Goal: Task Accomplishment & Management: Complete application form

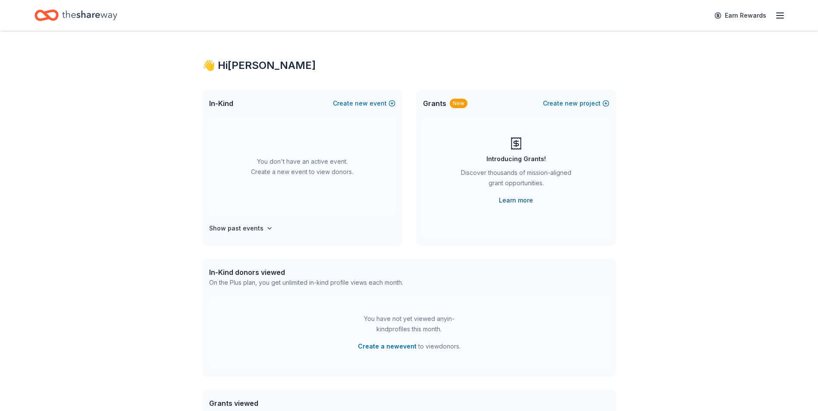
click at [520, 200] on link "Learn more" at bounding box center [516, 200] width 34 height 10
click at [253, 226] on h4 "Show past events" at bounding box center [236, 228] width 54 height 10
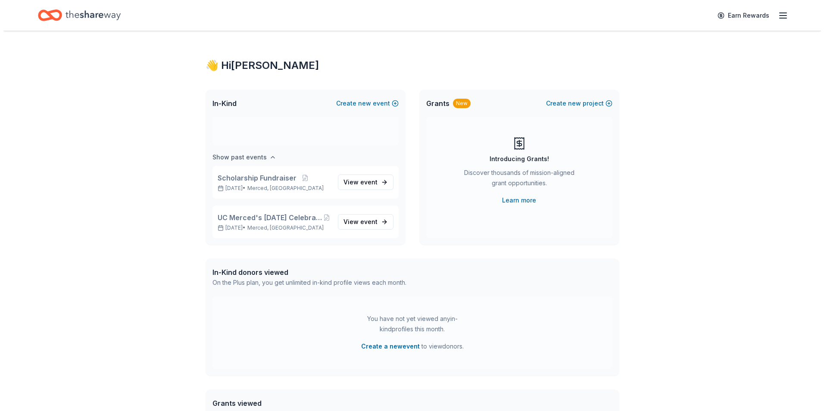
scroll to position [72, 0]
click at [276, 134] on div "You don't have an active event. Create a new event to view donors." at bounding box center [302, 95] width 186 height 99
click at [278, 131] on div "You don't have an active event. Create a new event to view donors." at bounding box center [302, 95] width 186 height 99
click at [330, 132] on div "You don't have an active event. Create a new event to view donors." at bounding box center [302, 95] width 186 height 99
click at [372, 101] on button "Create new event" at bounding box center [364, 103] width 63 height 10
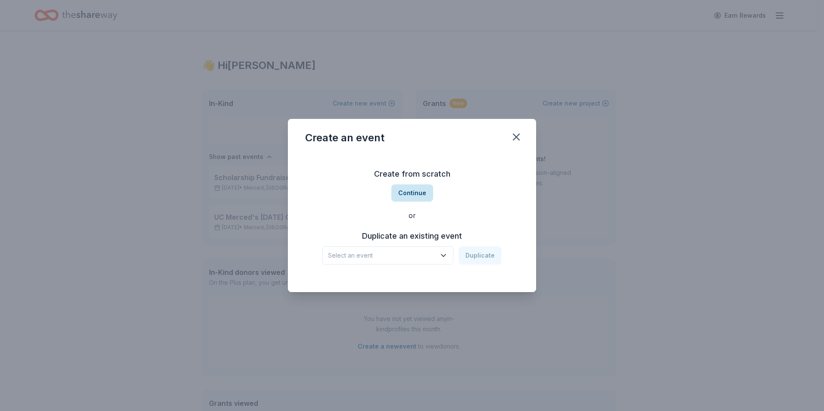
click at [415, 193] on button "Continue" at bounding box center [412, 192] width 42 height 17
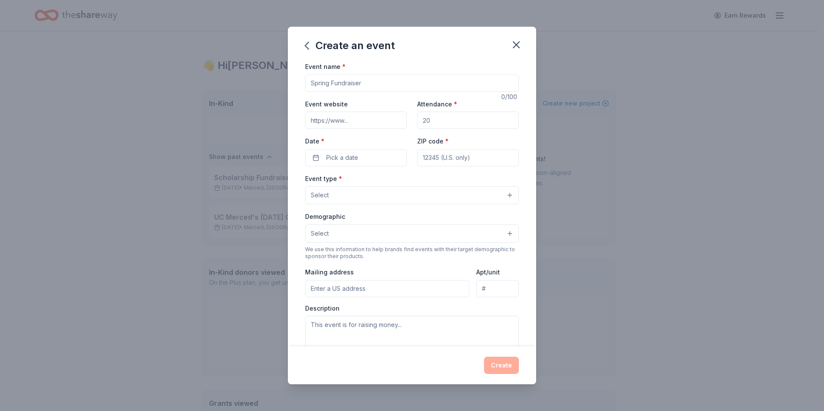
click at [435, 122] on input "Attendance *" at bounding box center [468, 120] width 102 height 17
click at [440, 120] on input "Attendance *" at bounding box center [468, 120] width 102 height 17
type input "50"
click at [374, 161] on button "Pick a date" at bounding box center [356, 157] width 102 height 17
click at [402, 179] on button "Go to next month" at bounding box center [401, 181] width 12 height 12
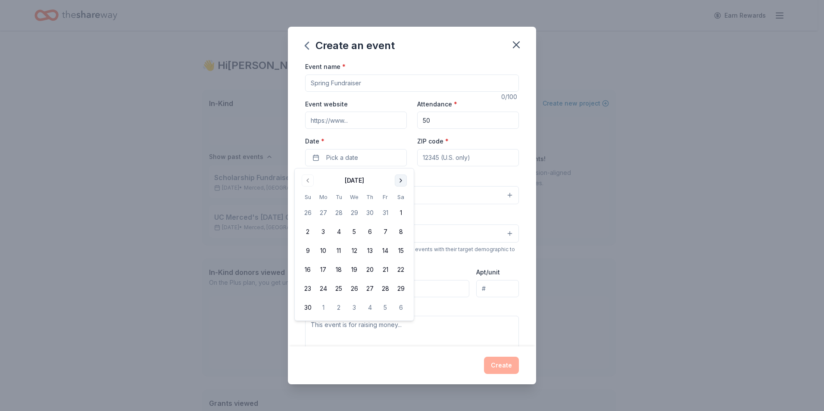
click at [402, 179] on button "Go to next month" at bounding box center [401, 181] width 12 height 12
click at [371, 248] on button "19" at bounding box center [370, 251] width 16 height 16
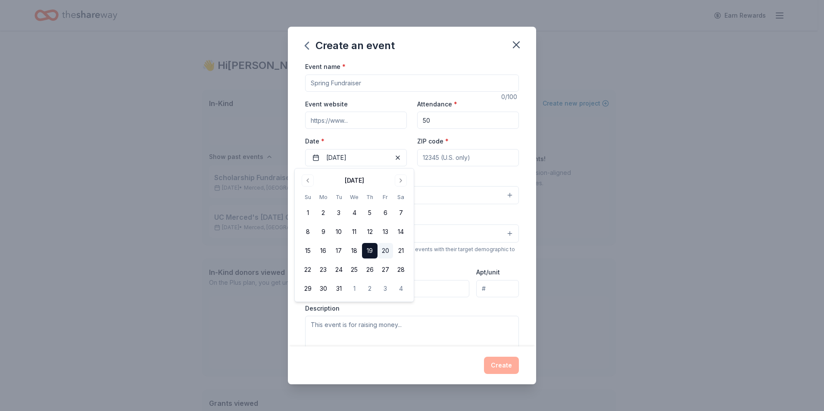
click at [385, 249] on button "20" at bounding box center [386, 251] width 16 height 16
click at [455, 157] on input "ZIP code *" at bounding box center [468, 157] width 102 height 17
type input "95340"
click at [350, 192] on button "Select" at bounding box center [412, 195] width 214 height 18
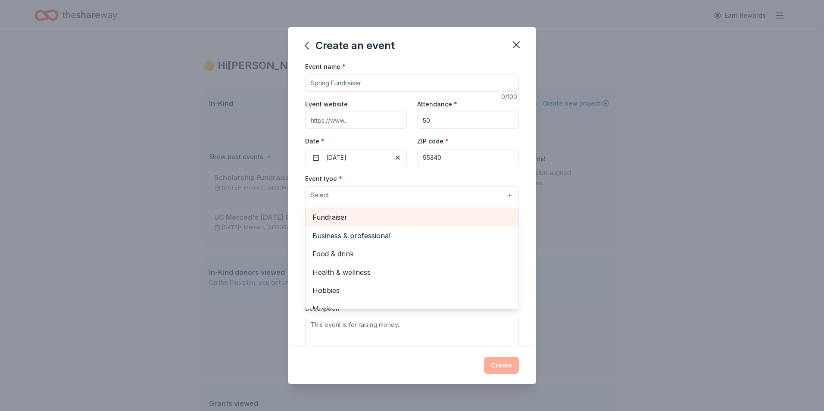
click at [337, 215] on span "Fundraiser" at bounding box center [412, 217] width 199 height 11
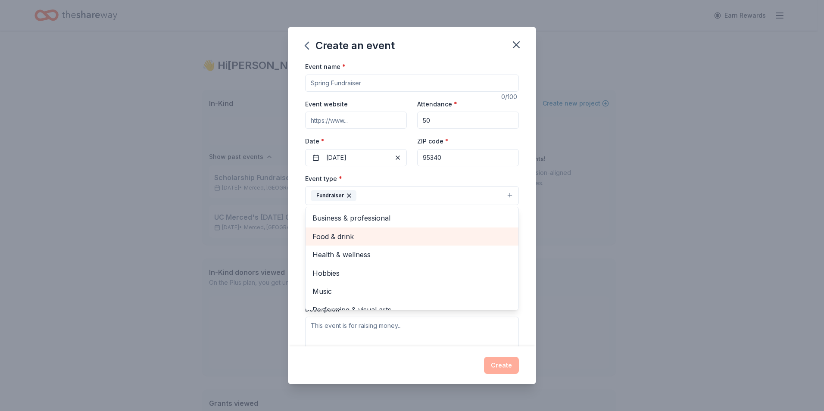
click at [350, 234] on span "Food & drink" at bounding box center [412, 236] width 199 height 11
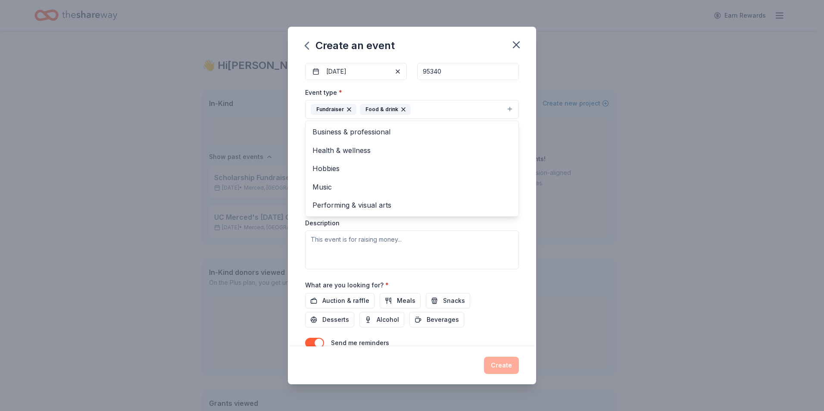
scroll to position [0, 0]
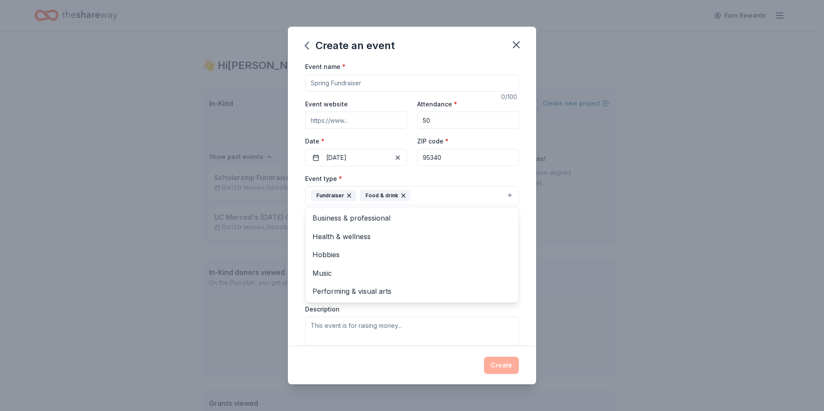
click at [525, 261] on div "Event name * 0 /100 Event website Attendance * 50 Date * 03/20/2026 ZIP code * …" at bounding box center [412, 203] width 248 height 285
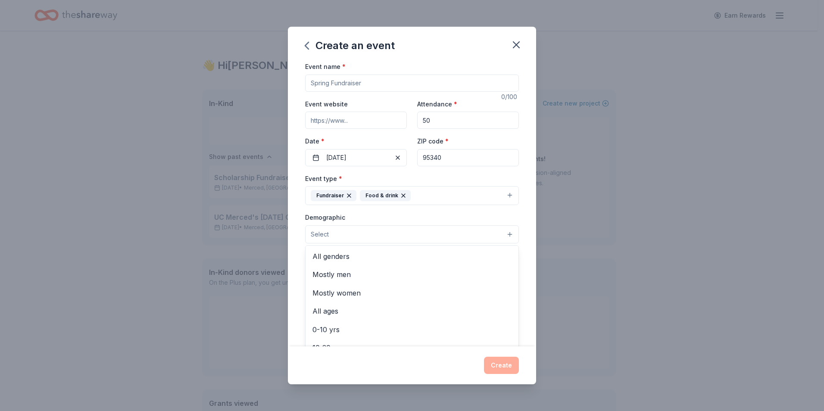
click at [344, 235] on button "Select" at bounding box center [412, 234] width 214 height 18
click at [338, 256] on span "All genders" at bounding box center [412, 256] width 199 height 11
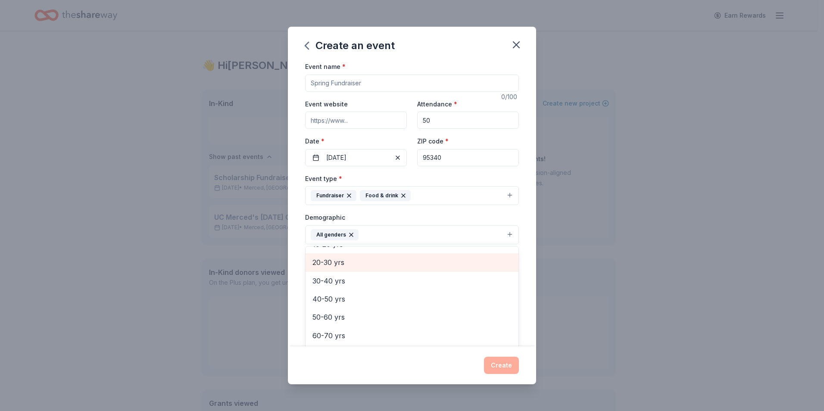
click at [334, 263] on span "20-30 yrs" at bounding box center [412, 262] width 199 height 11
click at [322, 262] on span "30-40 yrs" at bounding box center [412, 262] width 199 height 11
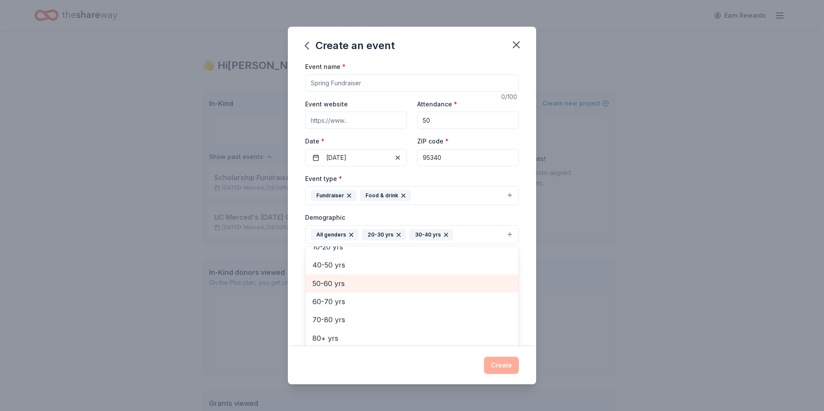
click at [329, 282] on span "50-60 yrs" at bounding box center [412, 283] width 199 height 11
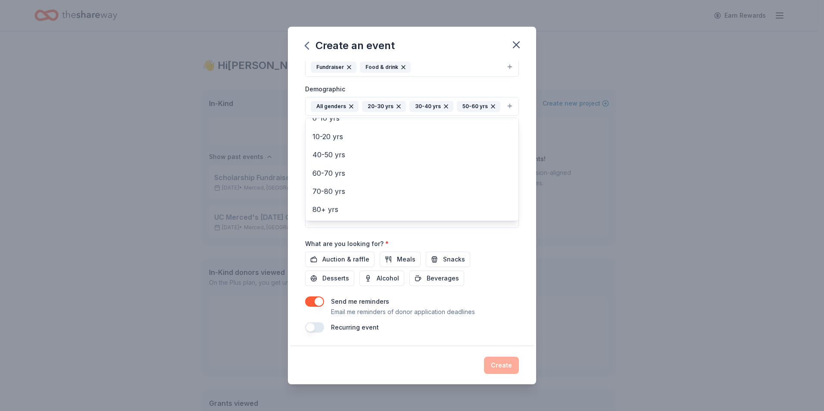
scroll to position [143, 0]
click at [338, 276] on div "Event name * 0 /100 Event website Attendance * 50 Date * 03/20/2026 ZIP code * …" at bounding box center [412, 133] width 214 height 400
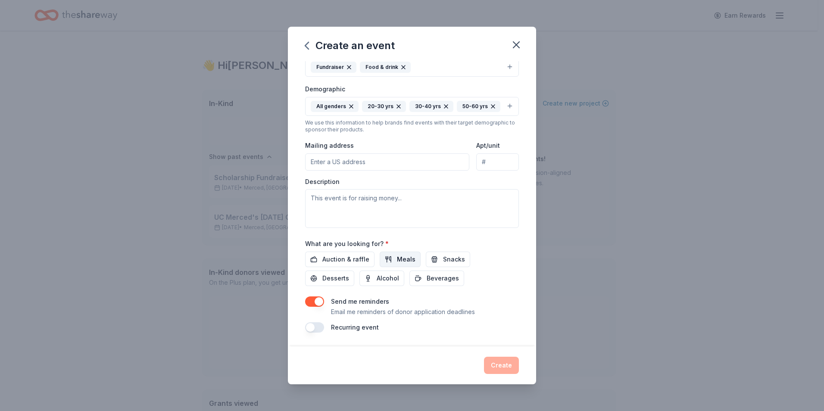
click at [393, 262] on button "Meals" at bounding box center [400, 260] width 41 height 16
click at [346, 259] on span "Auction & raffle" at bounding box center [345, 259] width 47 height 10
click at [453, 258] on span "Snacks" at bounding box center [454, 259] width 22 height 10
click at [447, 274] on span "Beverages" at bounding box center [443, 278] width 32 height 10
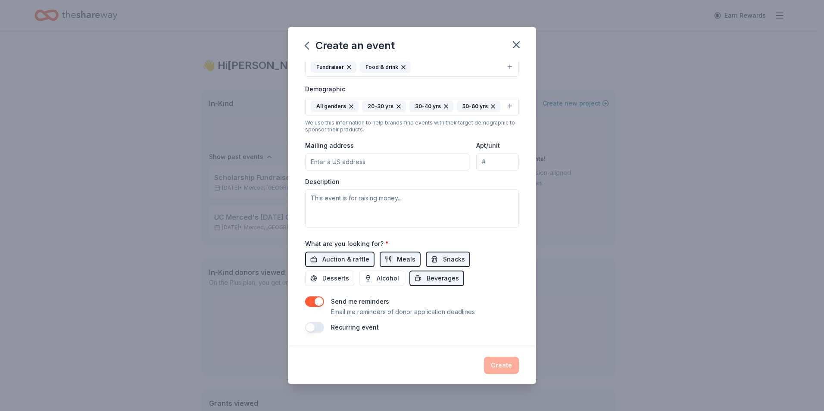
scroll to position [57, 0]
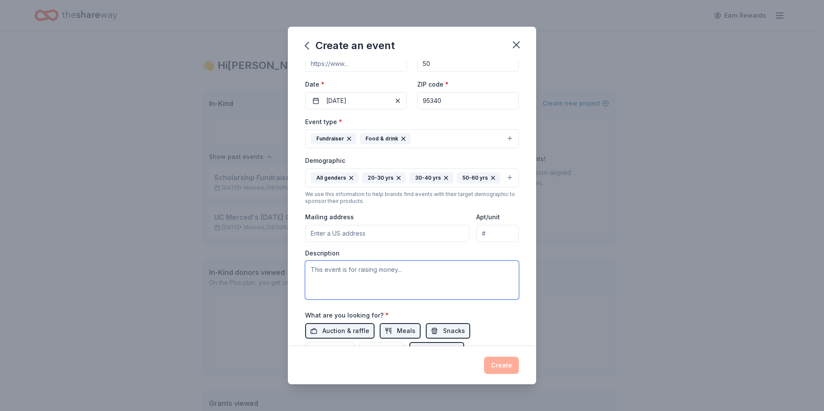
click at [340, 287] on textarea at bounding box center [412, 280] width 214 height 39
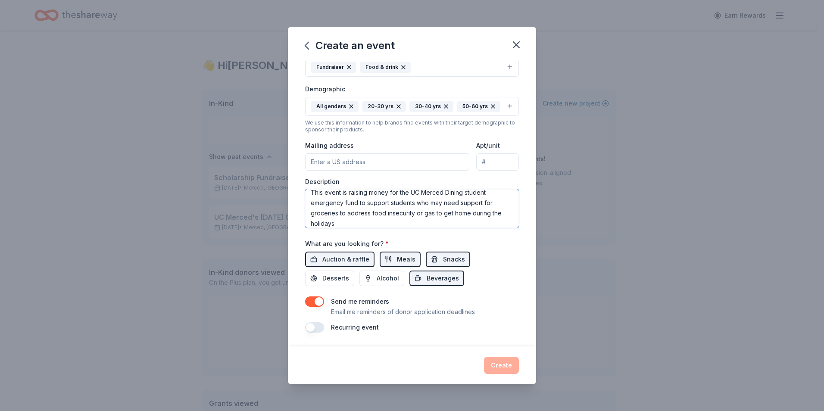
scroll to position [143, 0]
type textarea "This event is raising money for the UC Merced Dining student emergency fund to …"
click at [500, 367] on div "Create" at bounding box center [412, 365] width 214 height 17
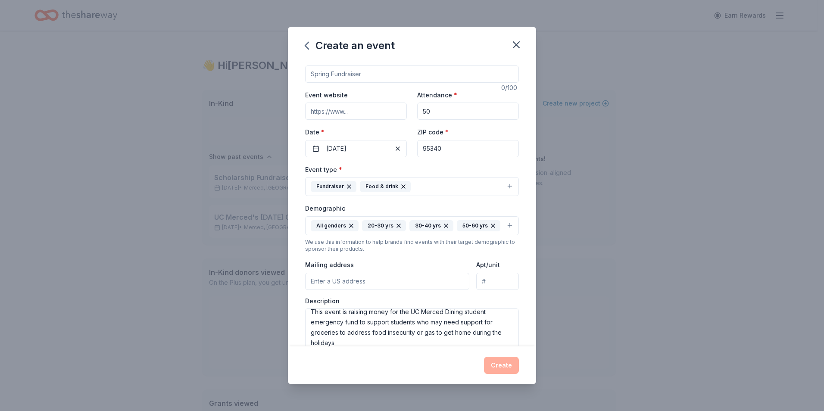
scroll to position [0, 0]
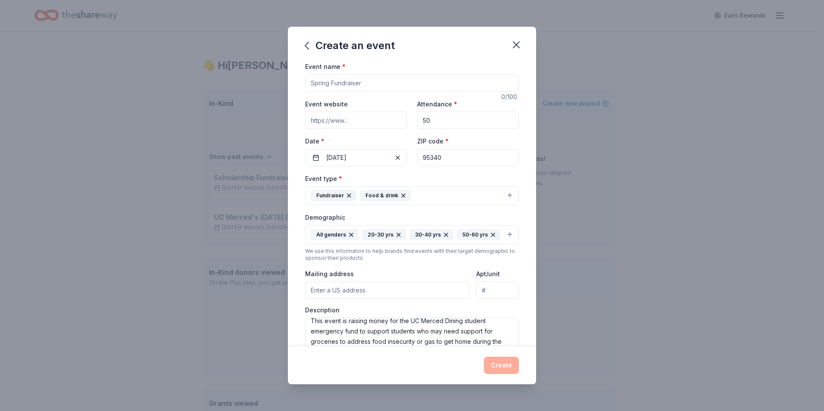
click at [364, 85] on input "Event name *" at bounding box center [412, 83] width 214 height 17
type input "D"
type input "UC Merced Dining Student Emergency Fund Fundraiser"
click at [342, 118] on input "Event website" at bounding box center [356, 120] width 102 height 17
type input "https://www.ucmerced.edu/"
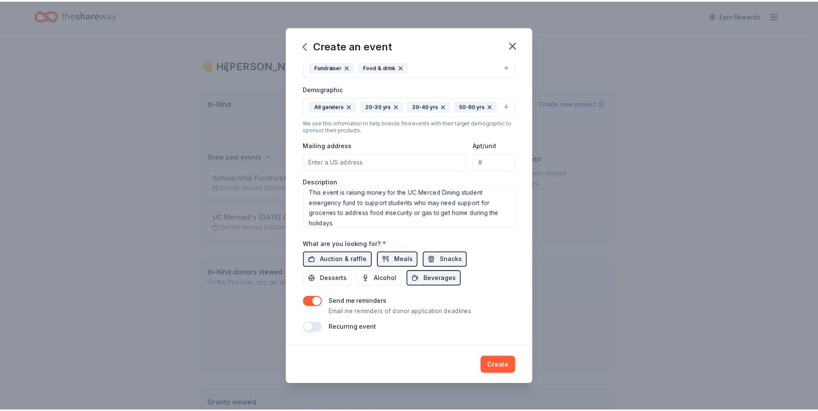
scroll to position [143, 0]
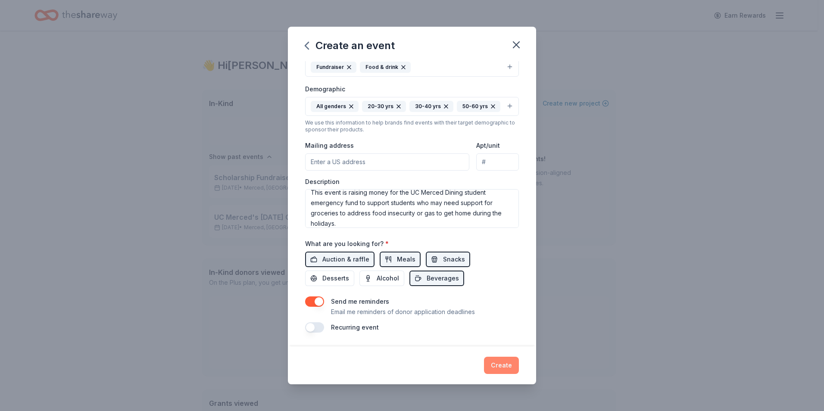
click at [500, 363] on button "Create" at bounding box center [501, 365] width 35 height 17
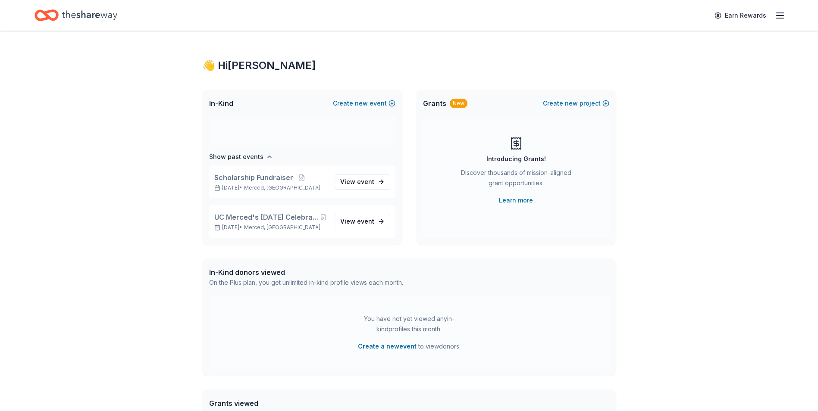
scroll to position [5, 0]
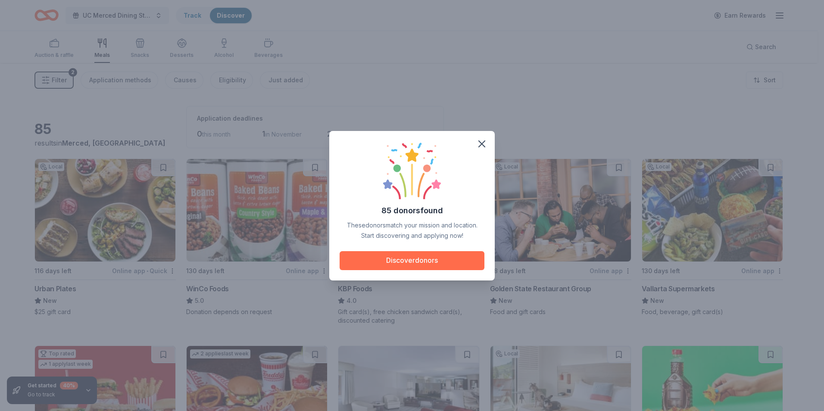
click at [425, 261] on button "Discover donors" at bounding box center [412, 260] width 145 height 19
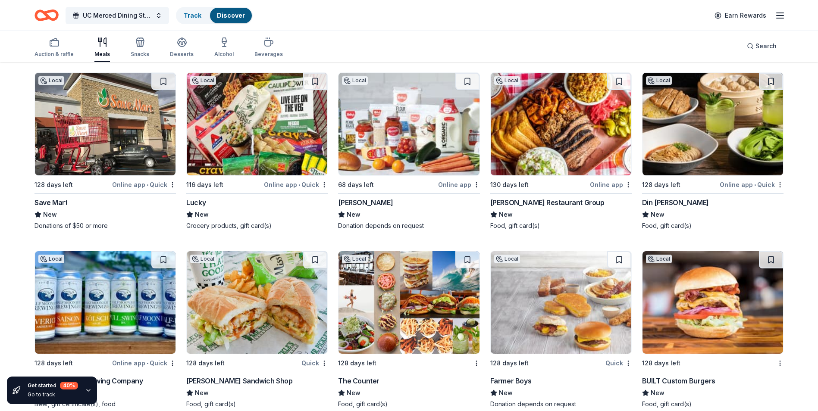
scroll to position [2821, 0]
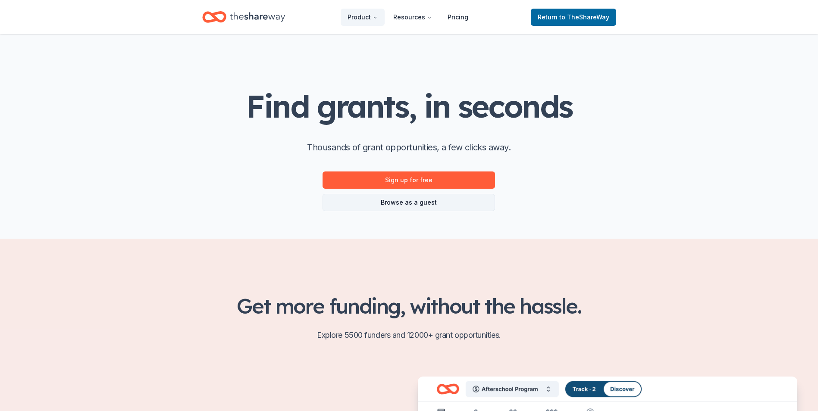
click at [400, 204] on link "Browse as a guest" at bounding box center [408, 202] width 172 height 17
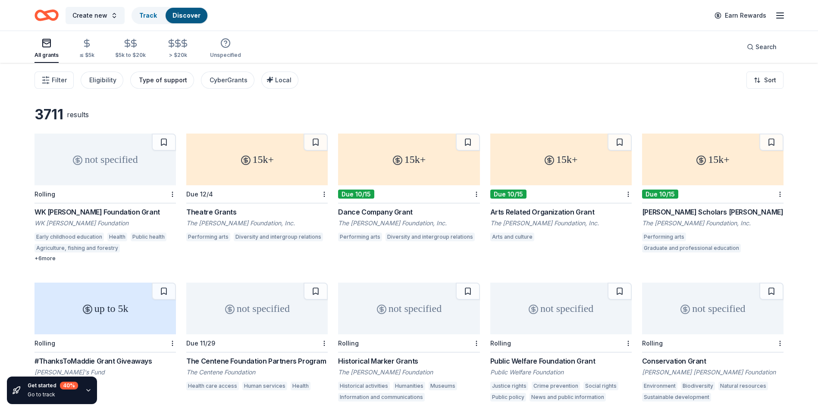
click at [173, 79] on div "Type of support" at bounding box center [163, 80] width 48 height 10
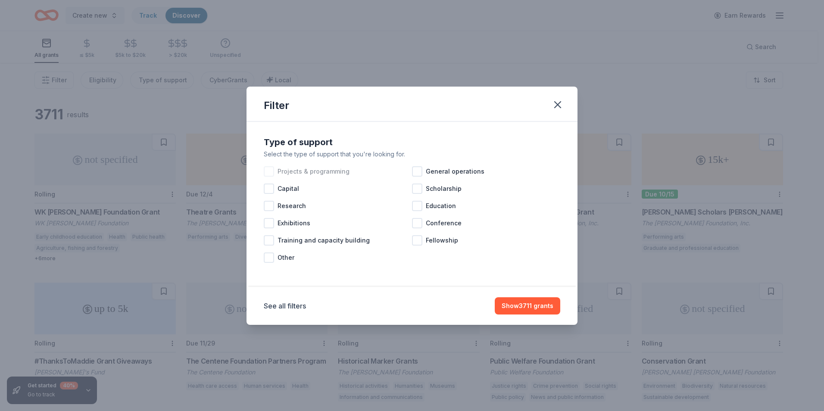
click at [269, 172] on div at bounding box center [269, 171] width 10 height 10
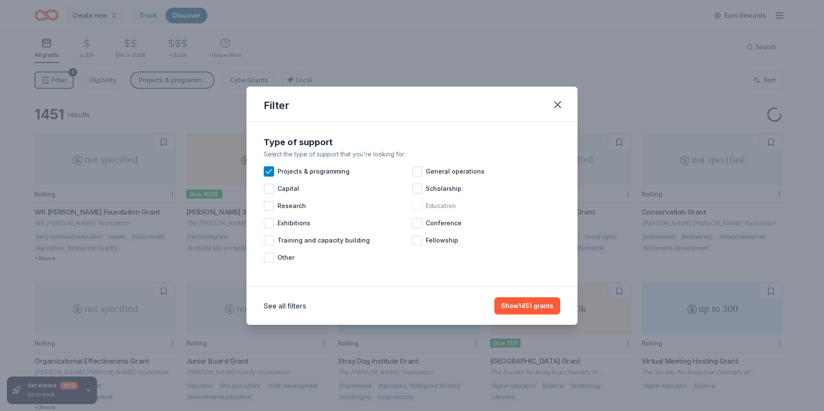
click at [416, 207] on div at bounding box center [417, 206] width 10 height 10
click at [534, 306] on button "Show 1683 grants" at bounding box center [527, 305] width 68 height 17
